Goal: Transaction & Acquisition: Purchase product/service

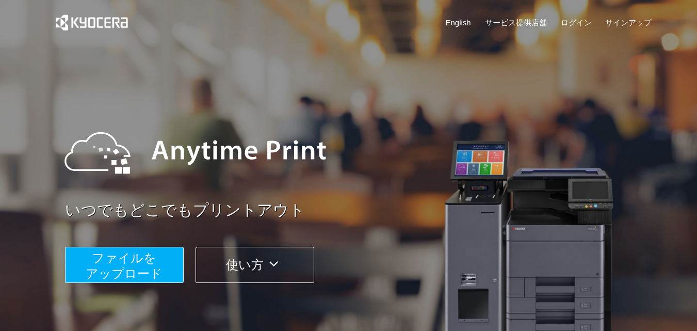
drag, startPoint x: 146, startPoint y: 279, endPoint x: 139, endPoint y: 265, distance: 15.5
click at [139, 265] on span "ファイルを ​​アップロード" at bounding box center [124, 265] width 77 height 29
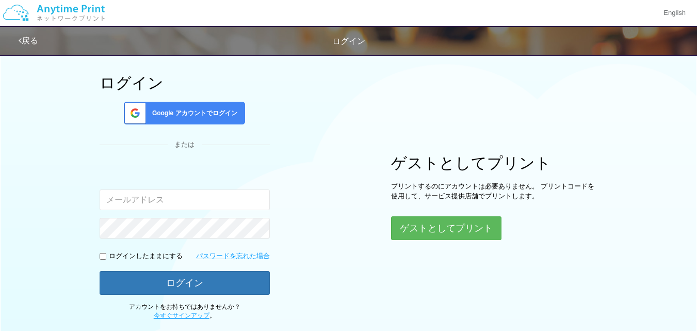
scroll to position [43, 0]
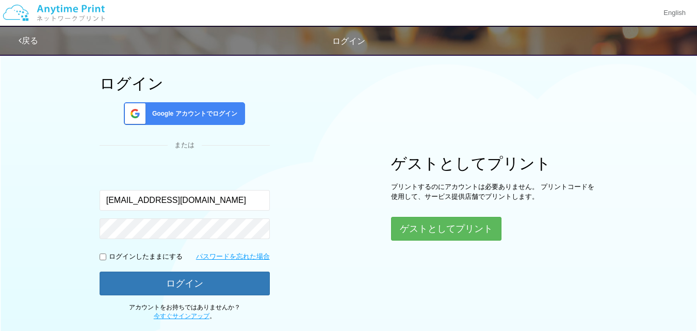
click at [172, 200] on input "[EMAIL_ADDRESS][DOMAIN_NAME]" at bounding box center [185, 200] width 170 height 21
type input "[EMAIL_ADDRESS][DOMAIN_NAME]"
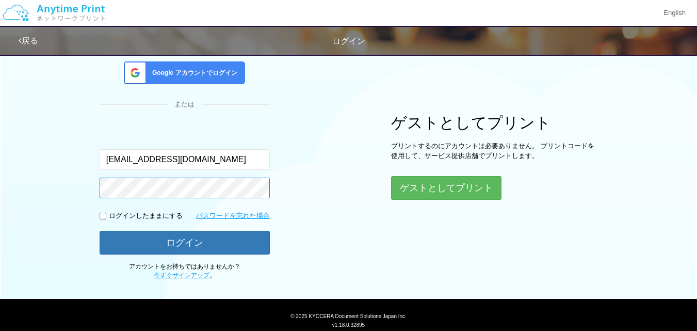
scroll to position [88, 0]
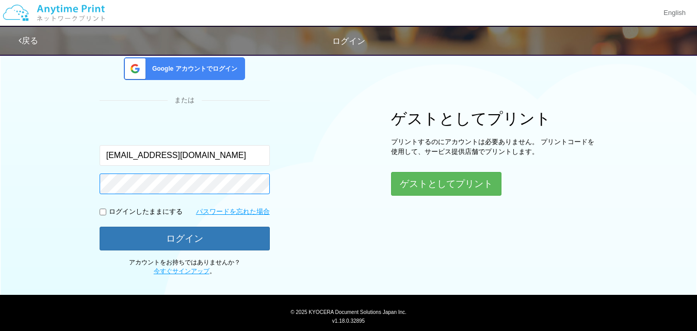
click at [100, 226] on button "ログイン" at bounding box center [185, 238] width 170 height 24
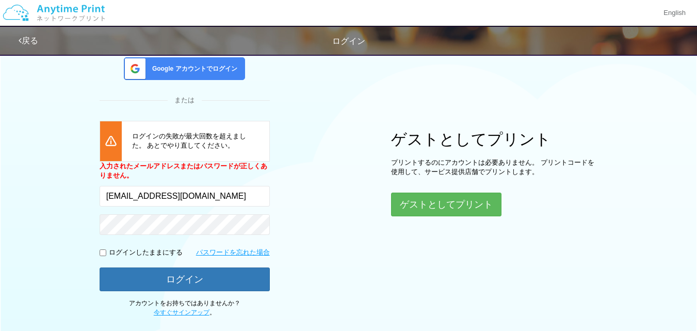
click at [207, 74] on div "Google アカウントでログイン" at bounding box center [184, 68] width 121 height 23
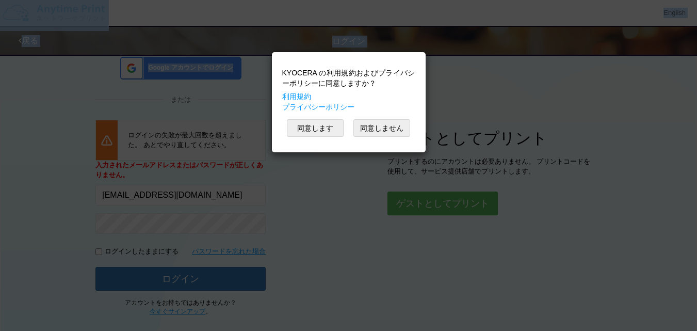
click at [207, 74] on body "KYOCERA の利用規約およびプライバシーポリシーに同意しますか？ 利用規約 プライバシーポリシー 同意します 同意しません English 戻る ログイン…" at bounding box center [348, 144] width 697 height 464
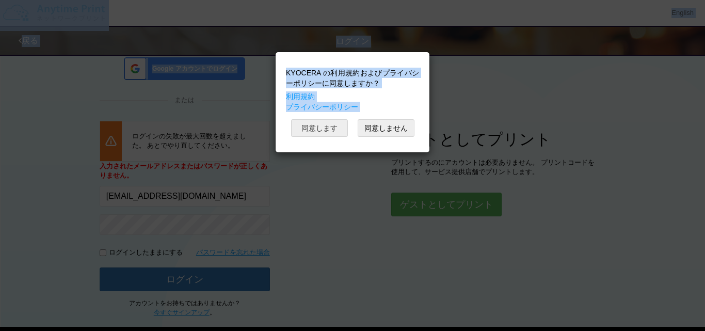
click at [321, 128] on button "同意します" at bounding box center [319, 128] width 57 height 18
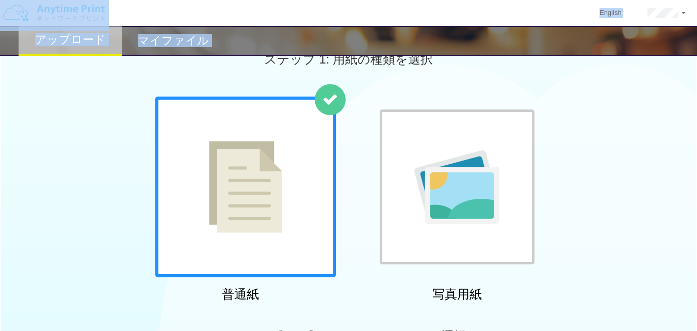
scroll to position [88, 0]
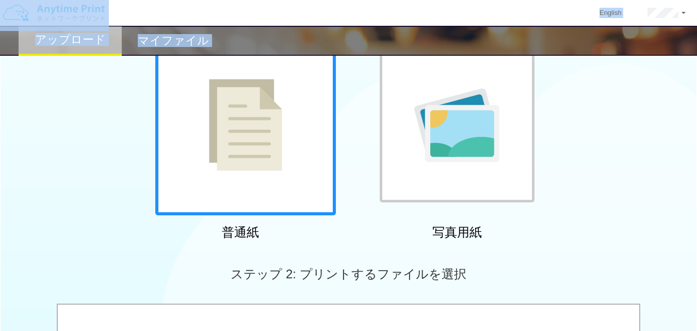
click at [203, 241] on div "普通紙" at bounding box center [240, 139] width 181 height 209
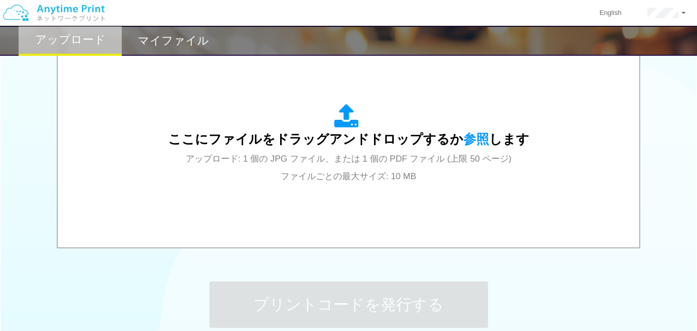
scroll to position [351, 0]
click at [383, 224] on div "ここにファイルをドラッグアンドドロップするか 参照 します アップロード: 1 個の JPG ファイル、または 1 個の PDF ファイル (上限 50 ペー…" at bounding box center [348, 145] width 561 height 186
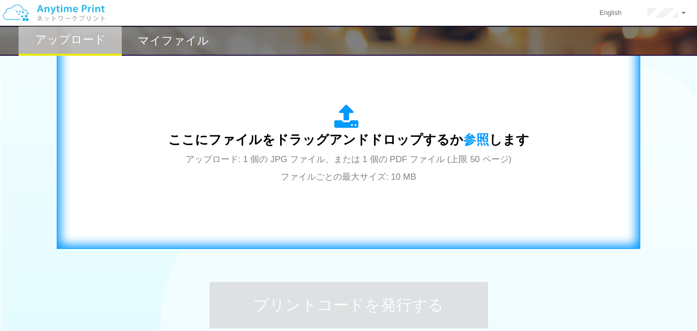
click at [243, 97] on div "ここにファイルをドラッグアンドドロップするか 参照 します アップロード: 1 個の JPG ファイル、または 1 個の PDF ファイル (上限 50 ペー…" at bounding box center [349, 144] width 562 height 187
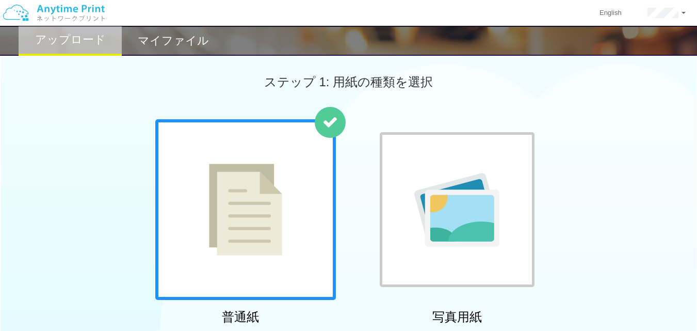
scroll to position [0, 0]
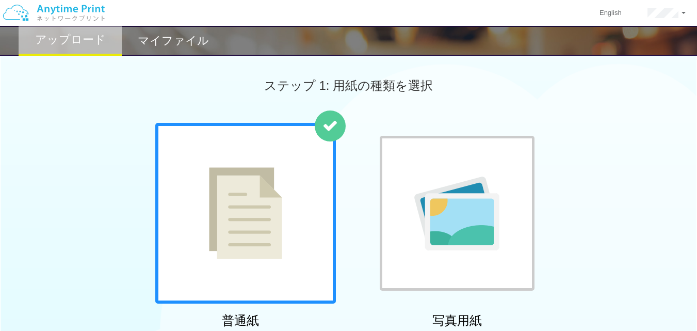
click at [222, 115] on div "ステップ 1: 用紙の種類を選択" at bounding box center [348, 85] width 697 height 74
